Goal: Task Accomplishment & Management: Manage account settings

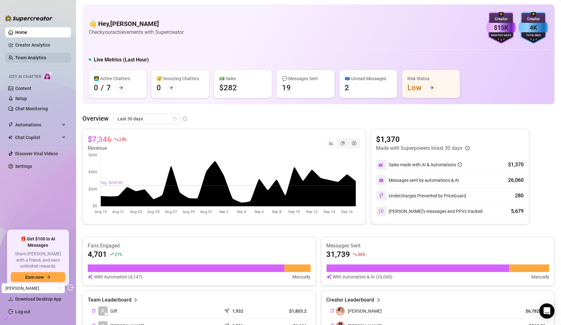
click at [42, 55] on link "Team Analytics" at bounding box center [30, 57] width 31 height 5
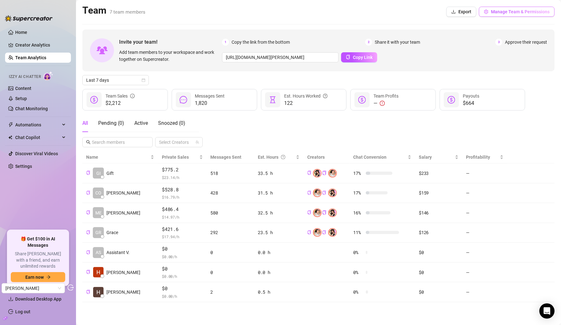
click at [487, 15] on button "Manage Team & Permissions" at bounding box center [517, 12] width 76 height 10
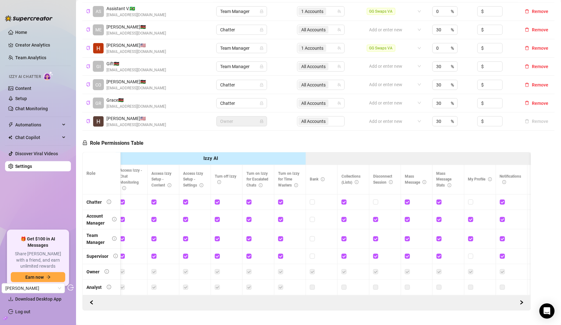
scroll to position [0, 126]
